Goal: Task Accomplishment & Management: Manage account settings

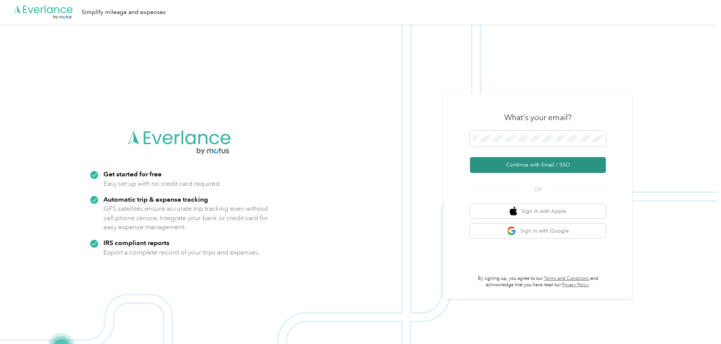
click at [555, 165] on button "Continue with Email / SSO" at bounding box center [538, 165] width 136 height 16
click at [548, 167] on button "Continue with Email / SSO" at bounding box center [538, 165] width 136 height 16
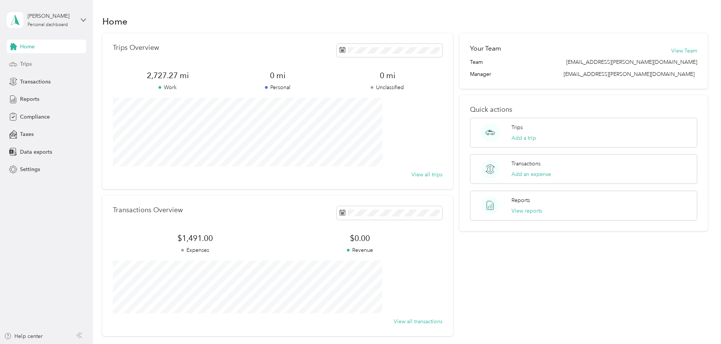
click at [24, 63] on span "Trips" at bounding box center [26, 64] width 12 height 8
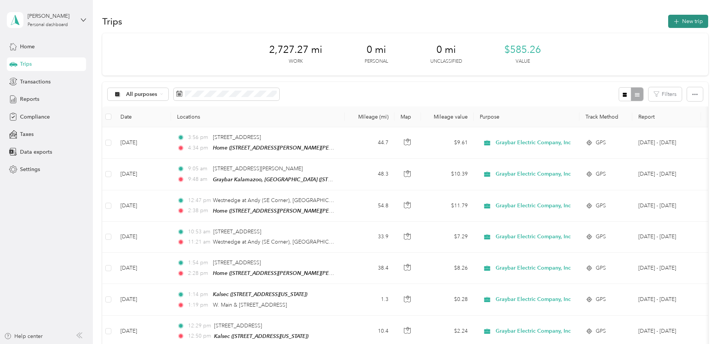
click at [668, 19] on button "New trip" at bounding box center [688, 21] width 40 height 13
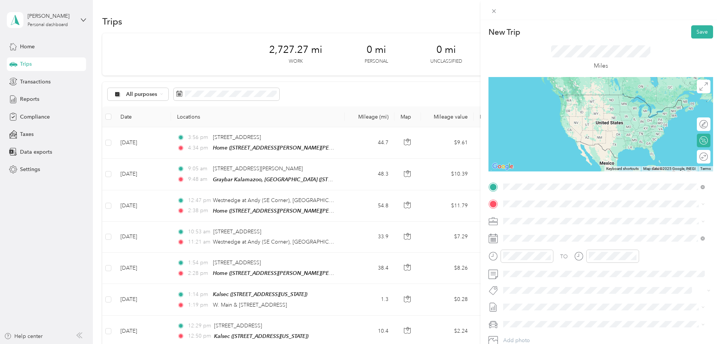
click at [535, 219] on div "Home 9043 Old Brower Drive Southwest, Byron Center, Michigan, United States" at bounding box center [596, 221] width 159 height 16
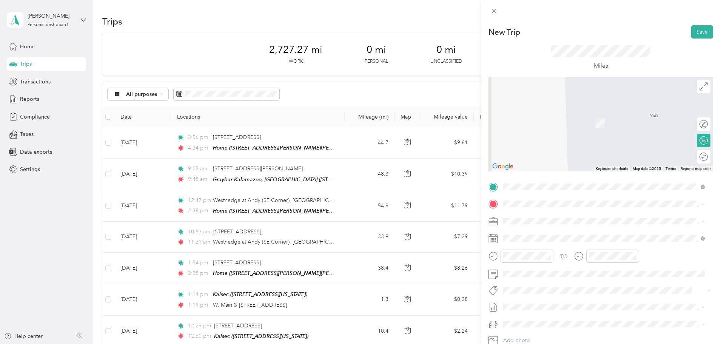
click at [559, 230] on span "1155 West Superior Street Wayland, Michigan 49348, United States" at bounding box center [554, 226] width 75 height 7
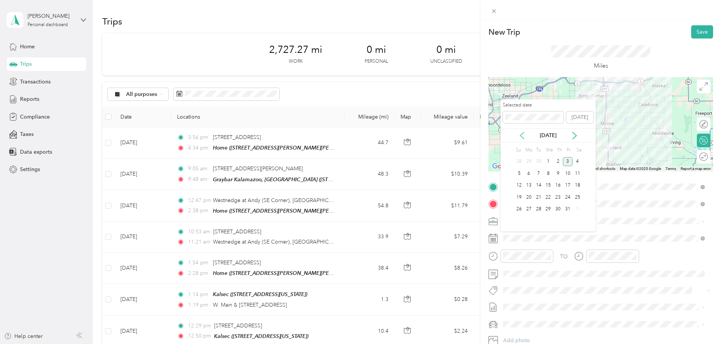
click at [518, 133] on icon at bounding box center [522, 136] width 8 height 8
click at [558, 196] on div "25" at bounding box center [558, 196] width 10 height 9
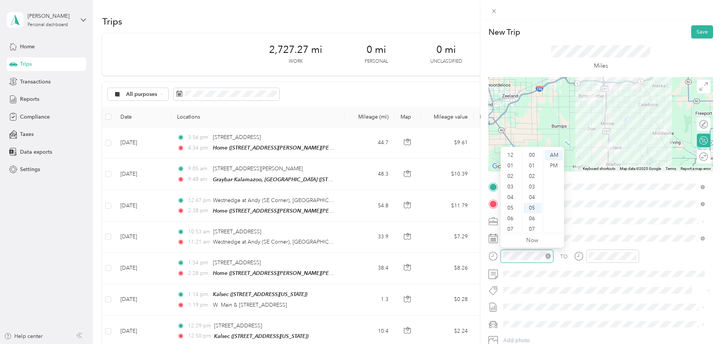
scroll to position [45, 0]
click at [532, 206] on div "10" at bounding box center [532, 208] width 18 height 11
click at [533, 209] on div "33" at bounding box center [532, 209] width 18 height 11
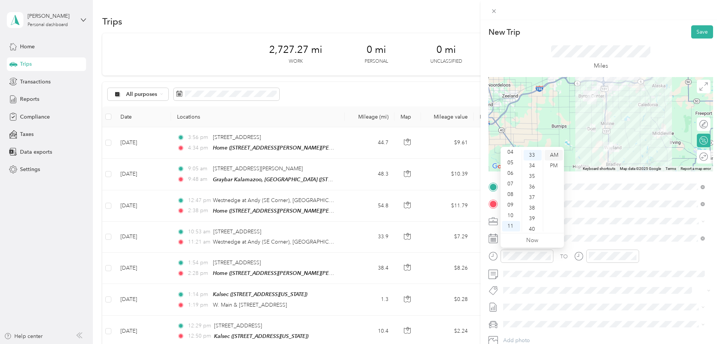
click at [557, 155] on div "AM" at bounding box center [554, 155] width 18 height 11
click at [625, 343] on div "New Trip Save This trip cannot be edited because it is either under review, app…" at bounding box center [358, 344] width 717 height 0
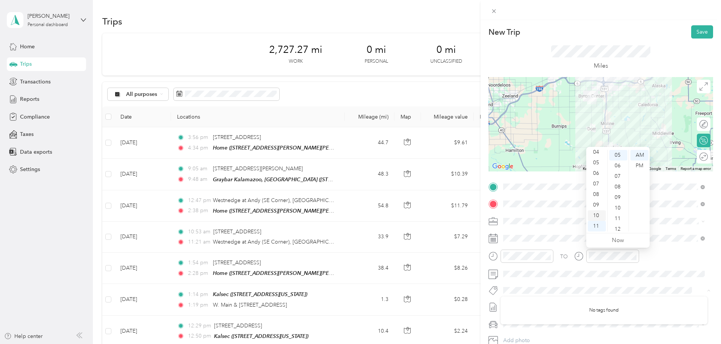
click at [595, 215] on div "10" at bounding box center [597, 215] width 18 height 11
click at [620, 161] on div "53" at bounding box center [618, 162] width 18 height 11
click at [709, 259] on form "New Trip Save This trip cannot be edited because it is either under review, app…" at bounding box center [600, 194] width 240 height 338
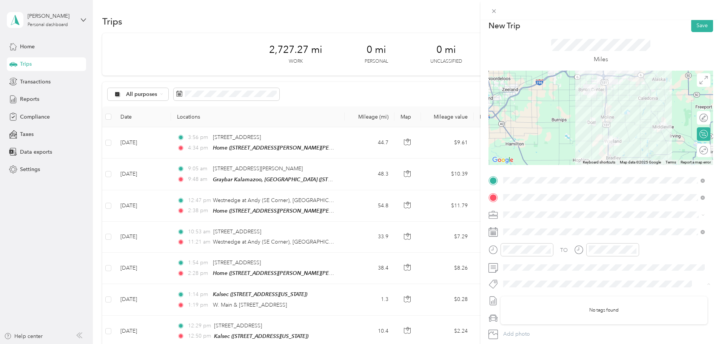
scroll to position [0, 0]
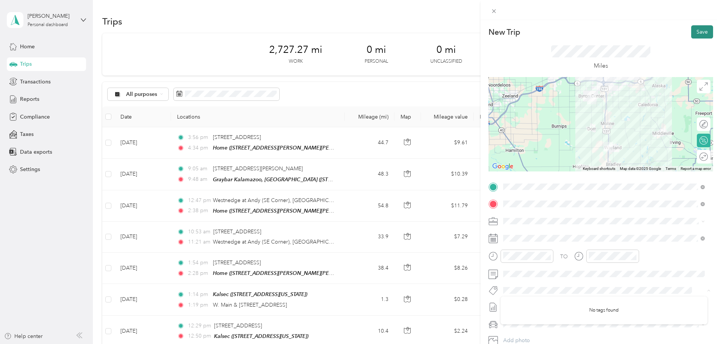
click at [698, 29] on button "Save" at bounding box center [702, 31] width 22 height 13
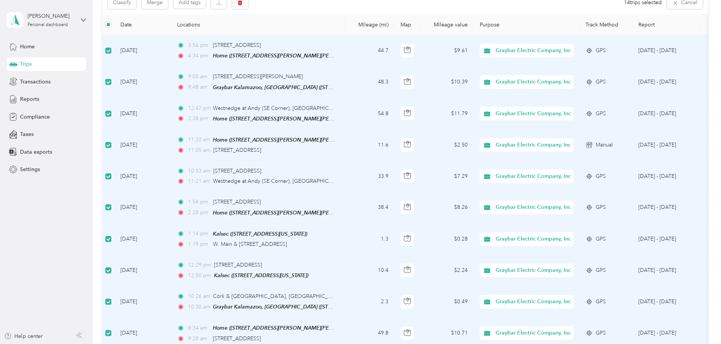
scroll to position [75, 0]
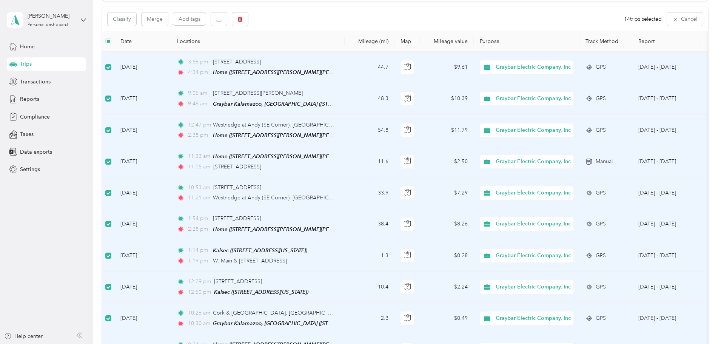
click at [330, 20] on div "Classify Merge Add tags 14 trips selected Cancel" at bounding box center [405, 19] width 606 height 24
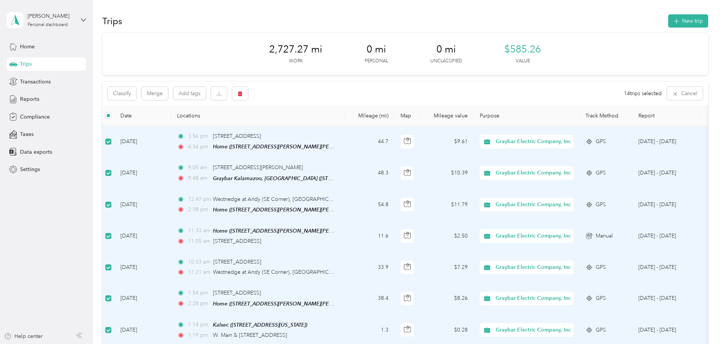
scroll to position [0, 0]
click at [329, 91] on div "Classify Merge Add tags 14 trips selected Cancel" at bounding box center [405, 94] width 606 height 24
click at [667, 91] on button "Cancel" at bounding box center [685, 93] width 36 height 13
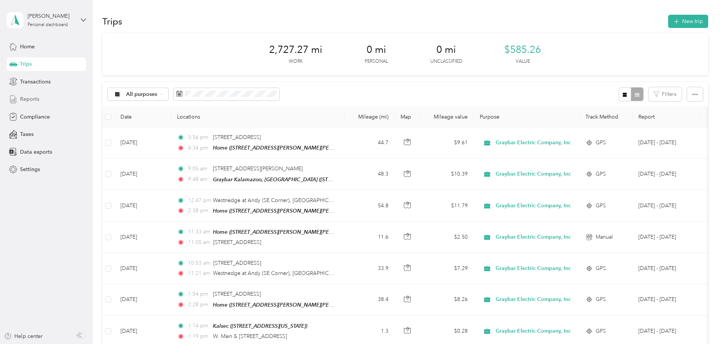
click at [34, 99] on span "Reports" at bounding box center [29, 99] width 19 height 8
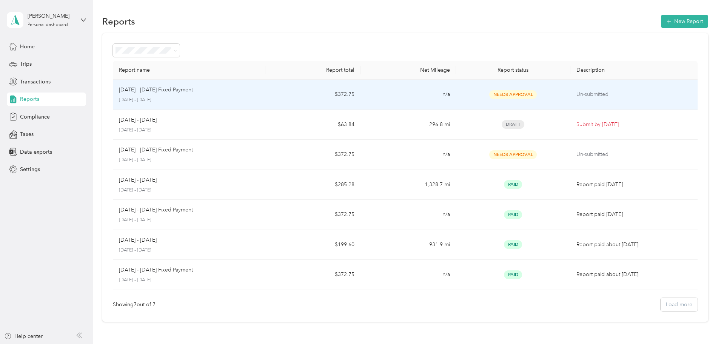
click at [193, 90] on p "Oct 1 - 31, 2025 Fixed Payment" at bounding box center [156, 90] width 74 height 8
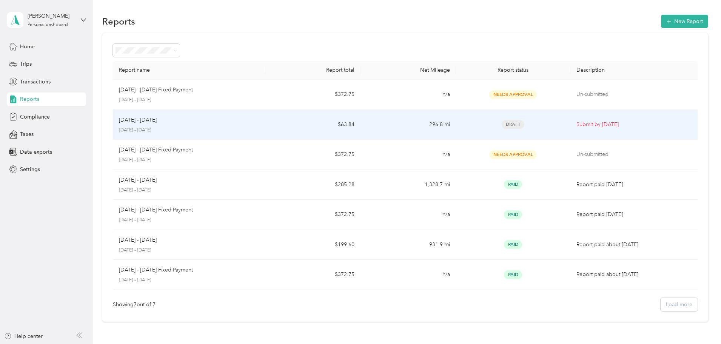
click at [245, 122] on div "Sep 1 - 30, 2025" at bounding box center [189, 120] width 140 height 8
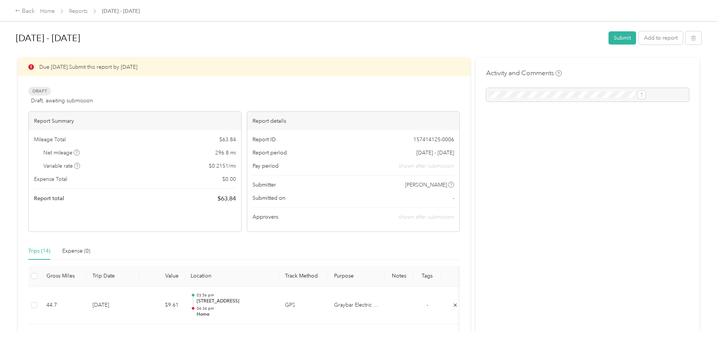
click at [504, 94] on div at bounding box center [587, 95] width 203 height 14
click at [588, 95] on div at bounding box center [587, 95] width 203 height 14
click at [639, 37] on button "Add to report" at bounding box center [661, 37] width 44 height 13
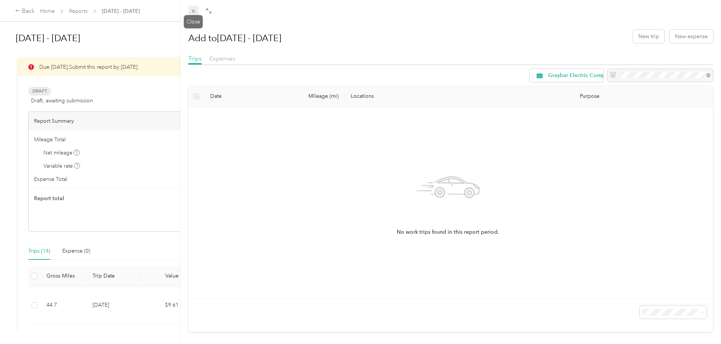
click at [194, 10] on icon at bounding box center [193, 11] width 6 height 6
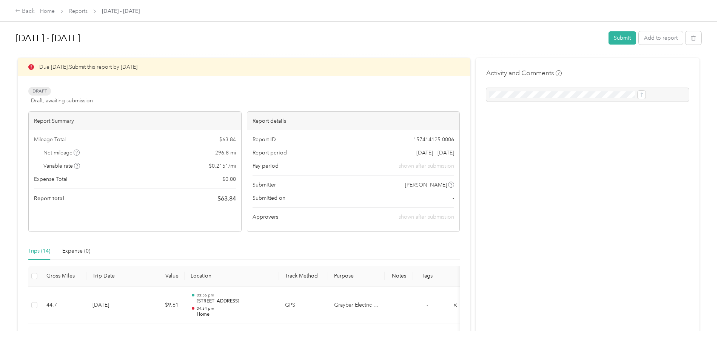
click at [546, 94] on div at bounding box center [587, 95] width 203 height 14
click at [493, 95] on div at bounding box center [587, 95] width 203 height 14
click at [492, 95] on div at bounding box center [587, 95] width 203 height 14
click at [486, 95] on div at bounding box center [587, 95] width 203 height 14
click at [486, 96] on div at bounding box center [587, 95] width 203 height 14
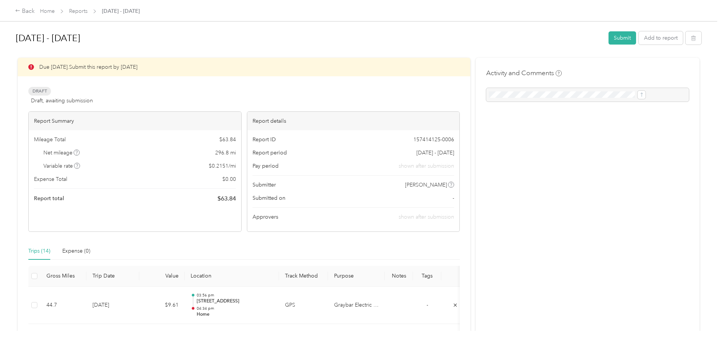
click at [486, 96] on div at bounding box center [587, 95] width 203 height 14
click at [621, 94] on div at bounding box center [587, 95] width 203 height 14
click at [620, 94] on div at bounding box center [587, 95] width 203 height 14
click at [570, 86] on div "Activity and Comments" at bounding box center [587, 85] width 203 height 34
click at [517, 81] on div "Activity and Comments" at bounding box center [587, 85] width 203 height 34
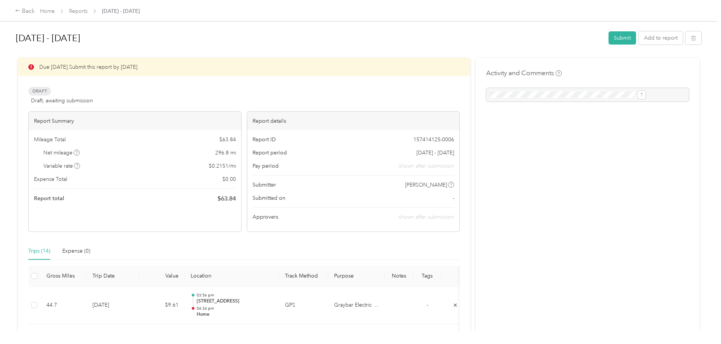
click at [486, 72] on h4 "Activity and Comments" at bounding box center [523, 72] width 75 height 9
click at [532, 74] on h4 "Activity and Comments" at bounding box center [523, 72] width 75 height 9
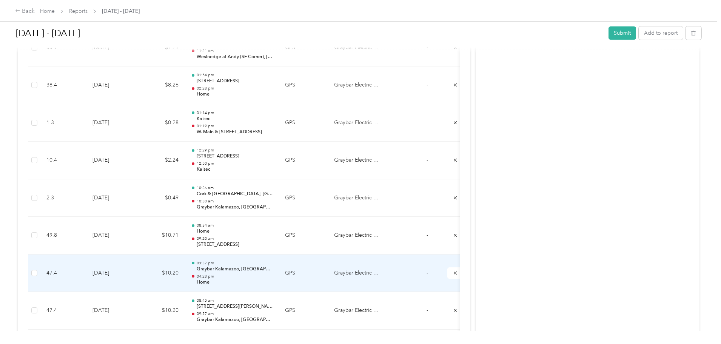
scroll to position [543, 0]
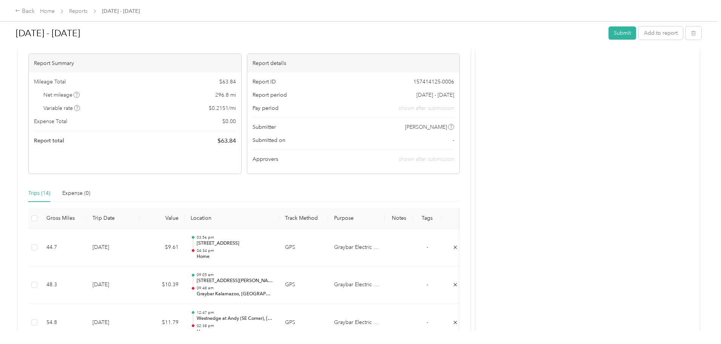
scroll to position [0, 0]
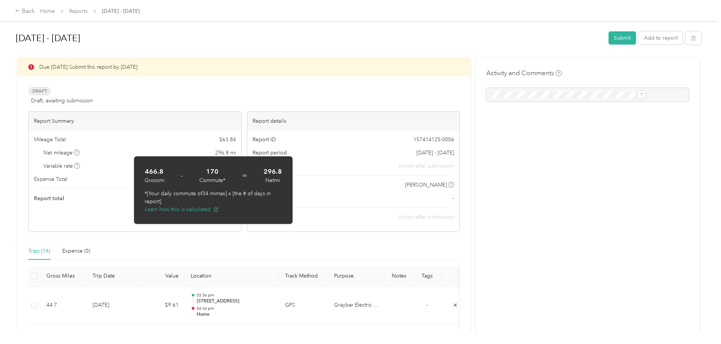
click at [291, 96] on div "Draft Draft, awaiting submission View activity & comments" at bounding box center [243, 96] width 431 height 18
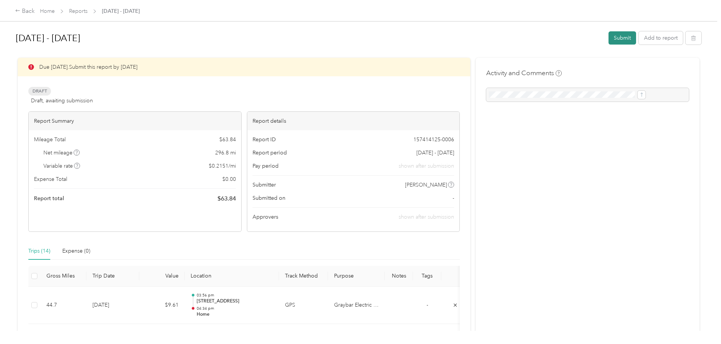
click at [608, 37] on button "Submit" at bounding box center [622, 37] width 28 height 13
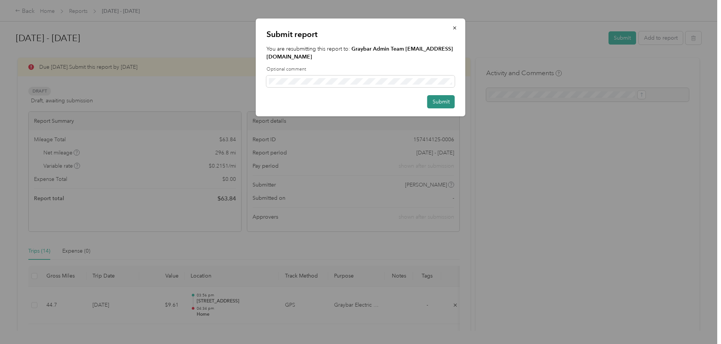
click at [442, 95] on button "Submit" at bounding box center [441, 101] width 28 height 13
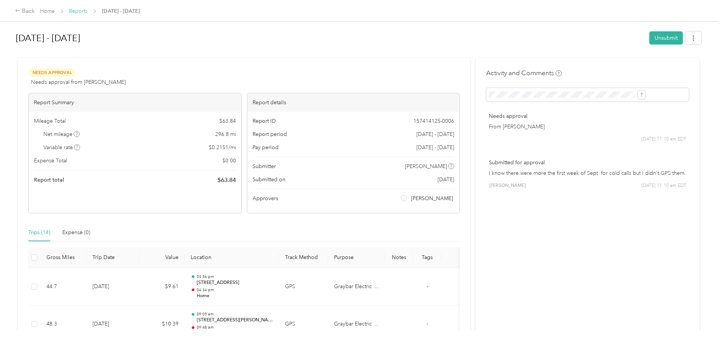
click at [88, 10] on link "Reports" at bounding box center [78, 11] width 18 height 6
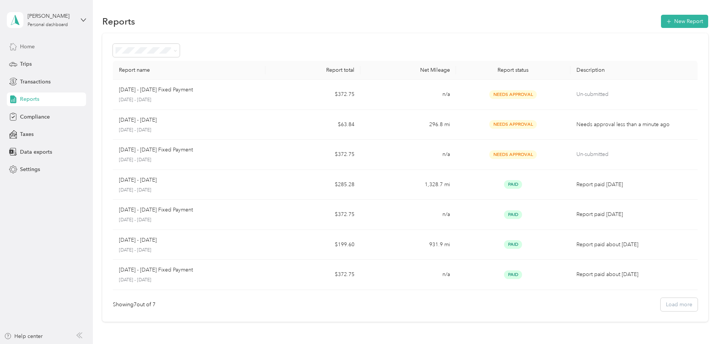
click at [25, 45] on span "Home" at bounding box center [27, 47] width 15 height 8
